Goal: Transaction & Acquisition: Book appointment/travel/reservation

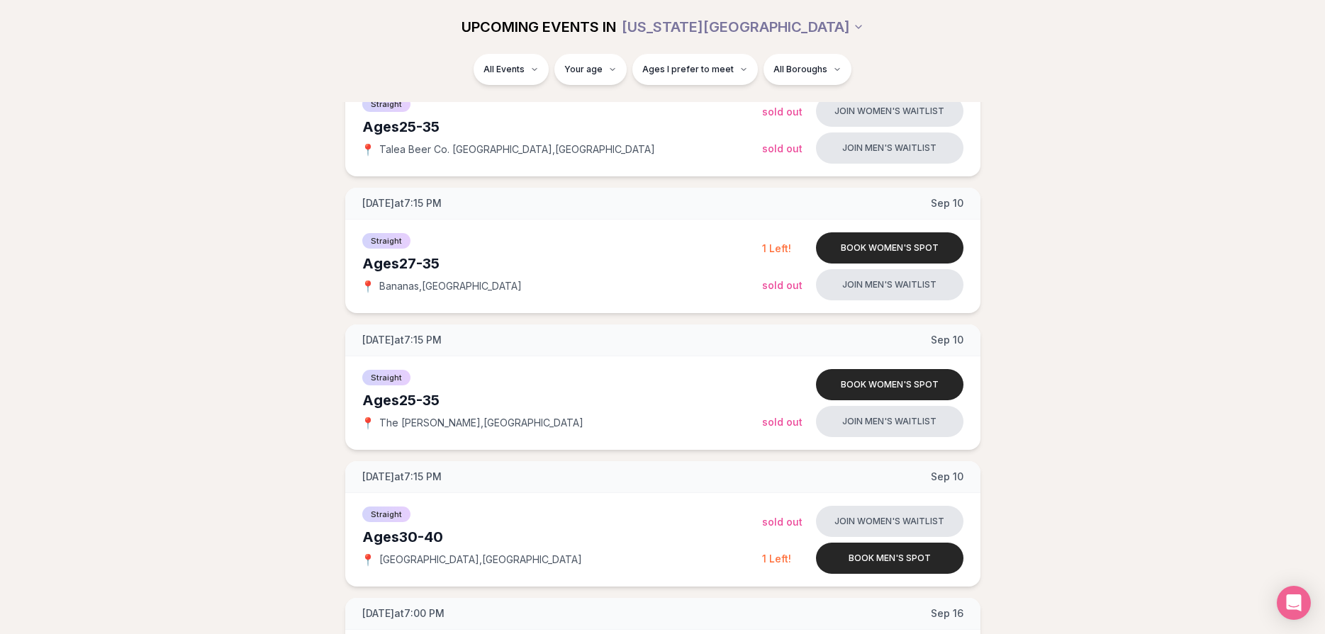
scroll to position [658, 0]
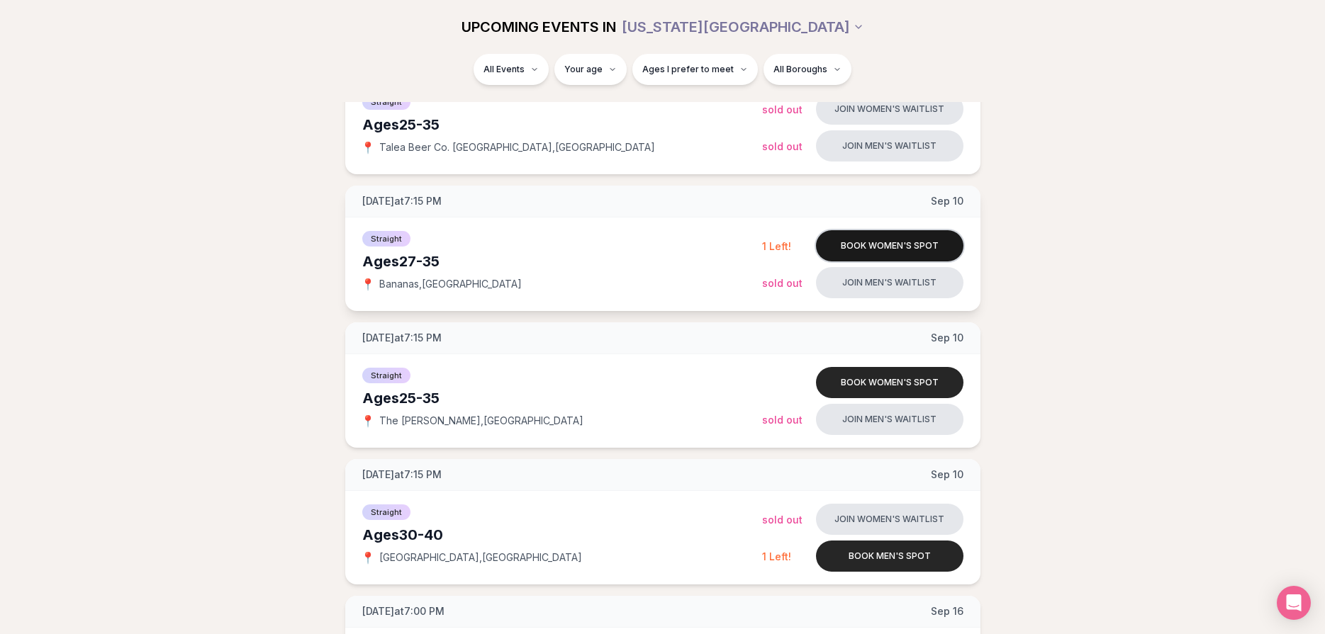
click at [877, 250] on button "Book women's spot" at bounding box center [889, 245] width 147 height 31
